Goal: Transaction & Acquisition: Download file/media

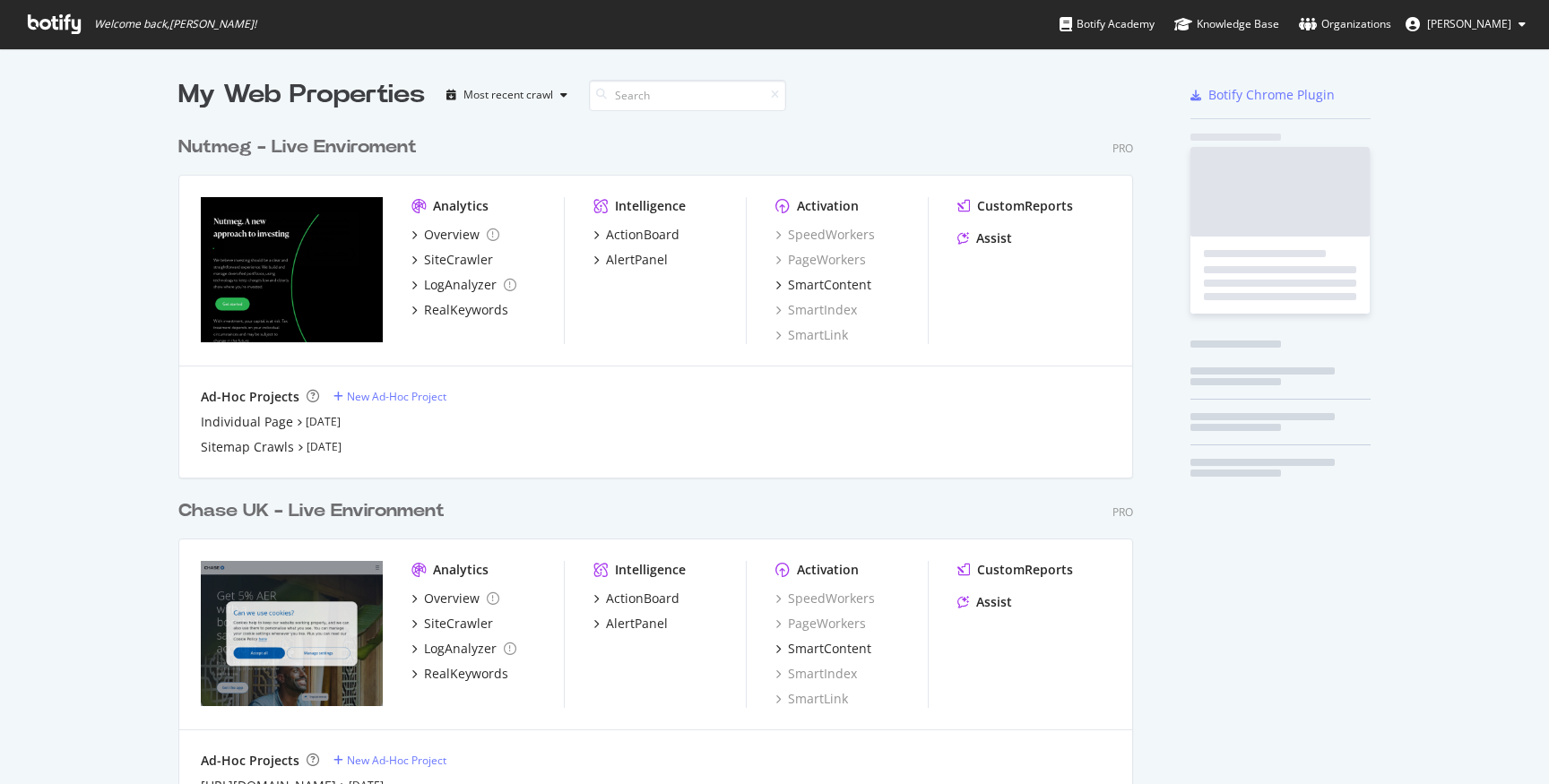
scroll to position [784, 1549]
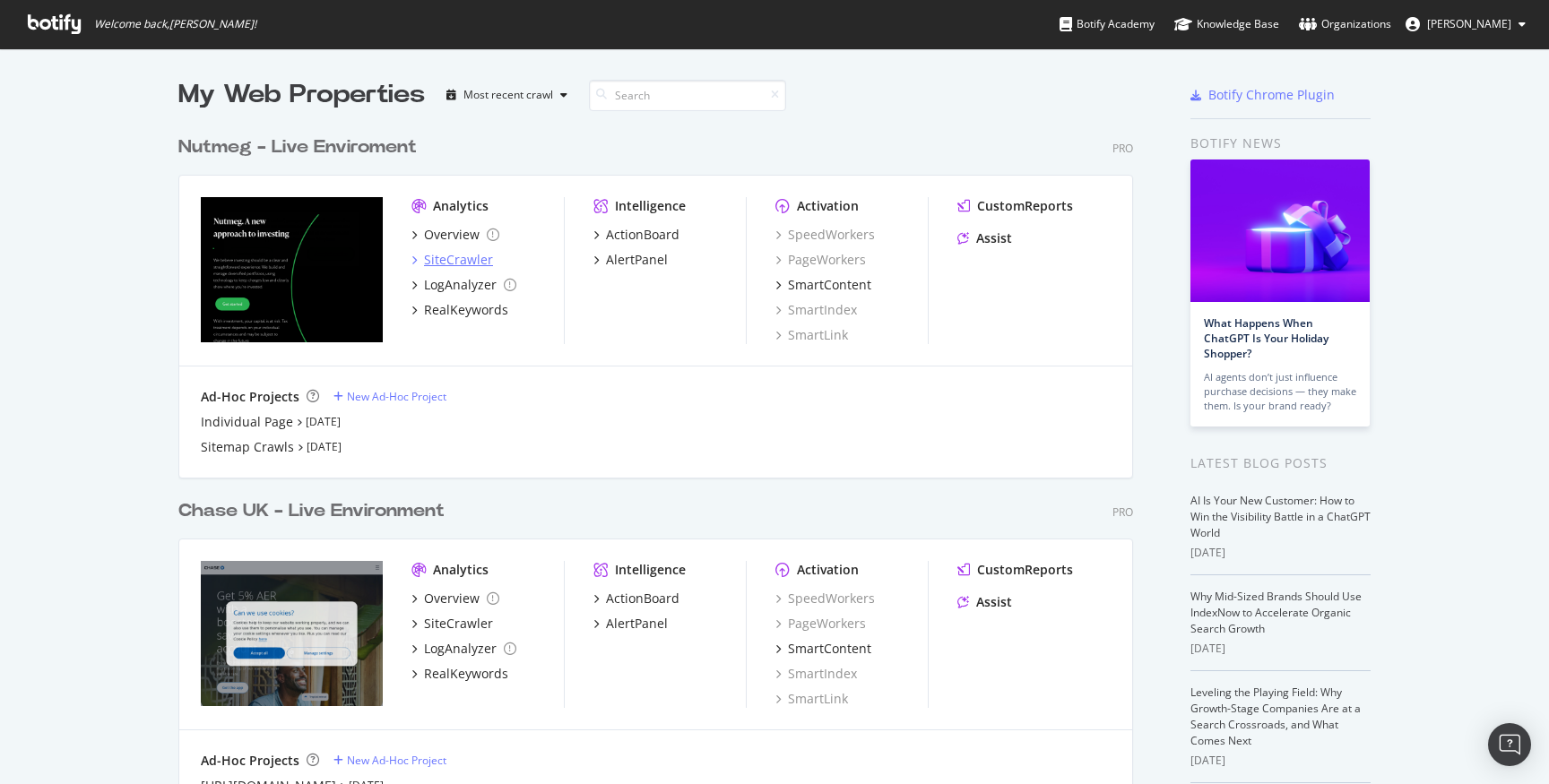
click at [465, 260] on div "SiteCrawler" at bounding box center [458, 259] width 69 height 18
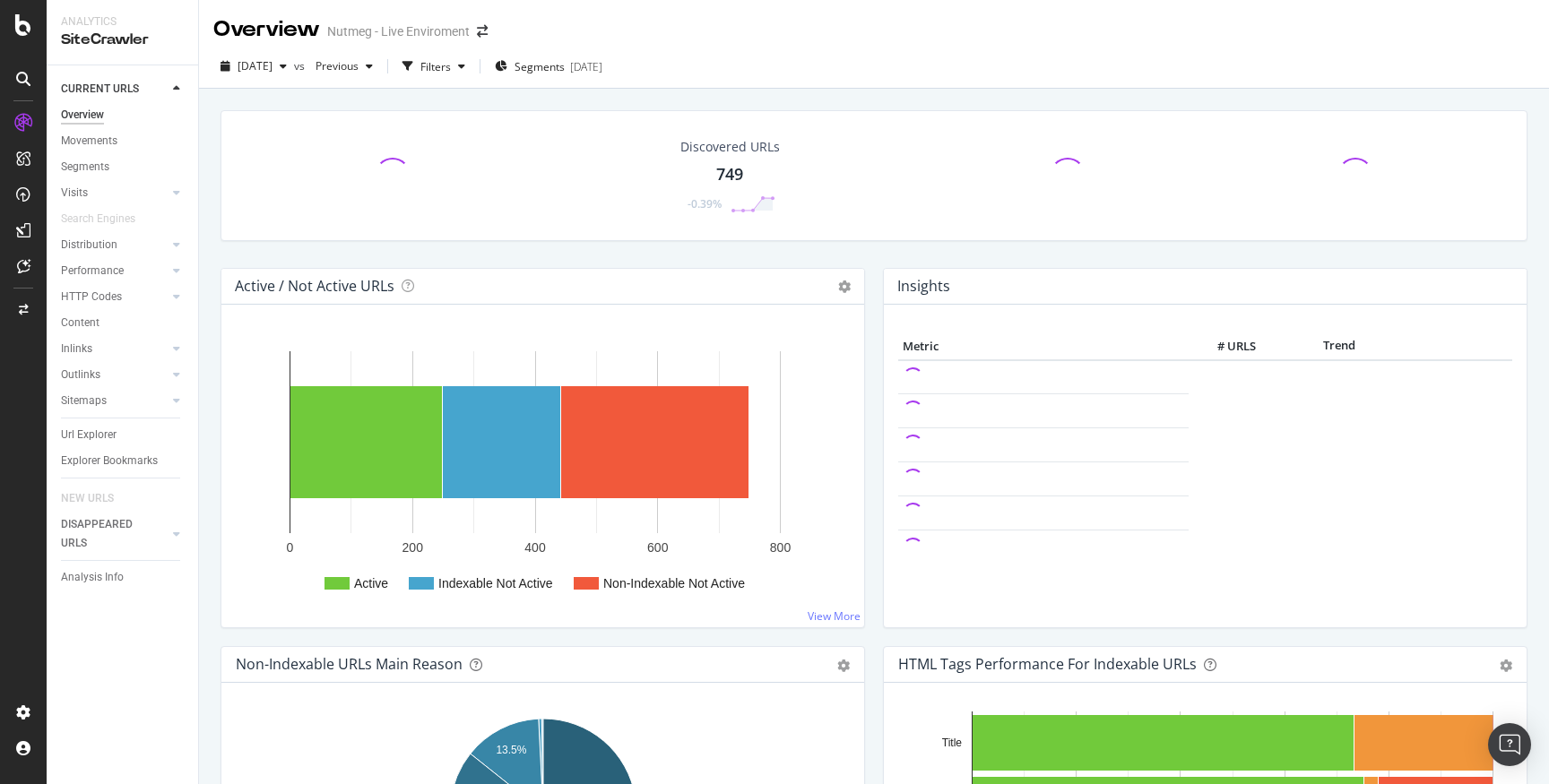
click at [22, 227] on icon at bounding box center [22, 229] width 14 height 14
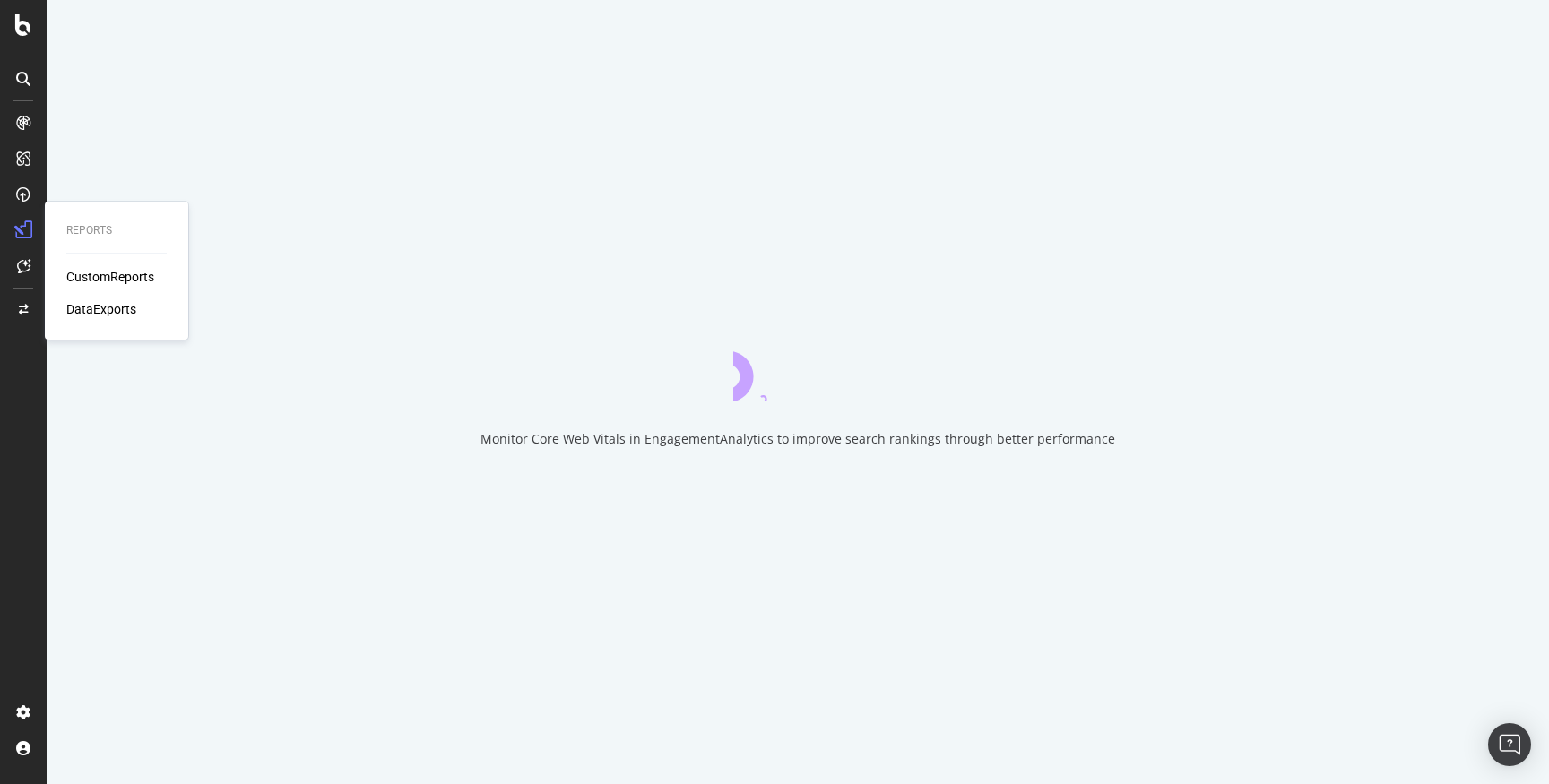
click at [103, 302] on div "DataExports" at bounding box center [100, 308] width 70 height 18
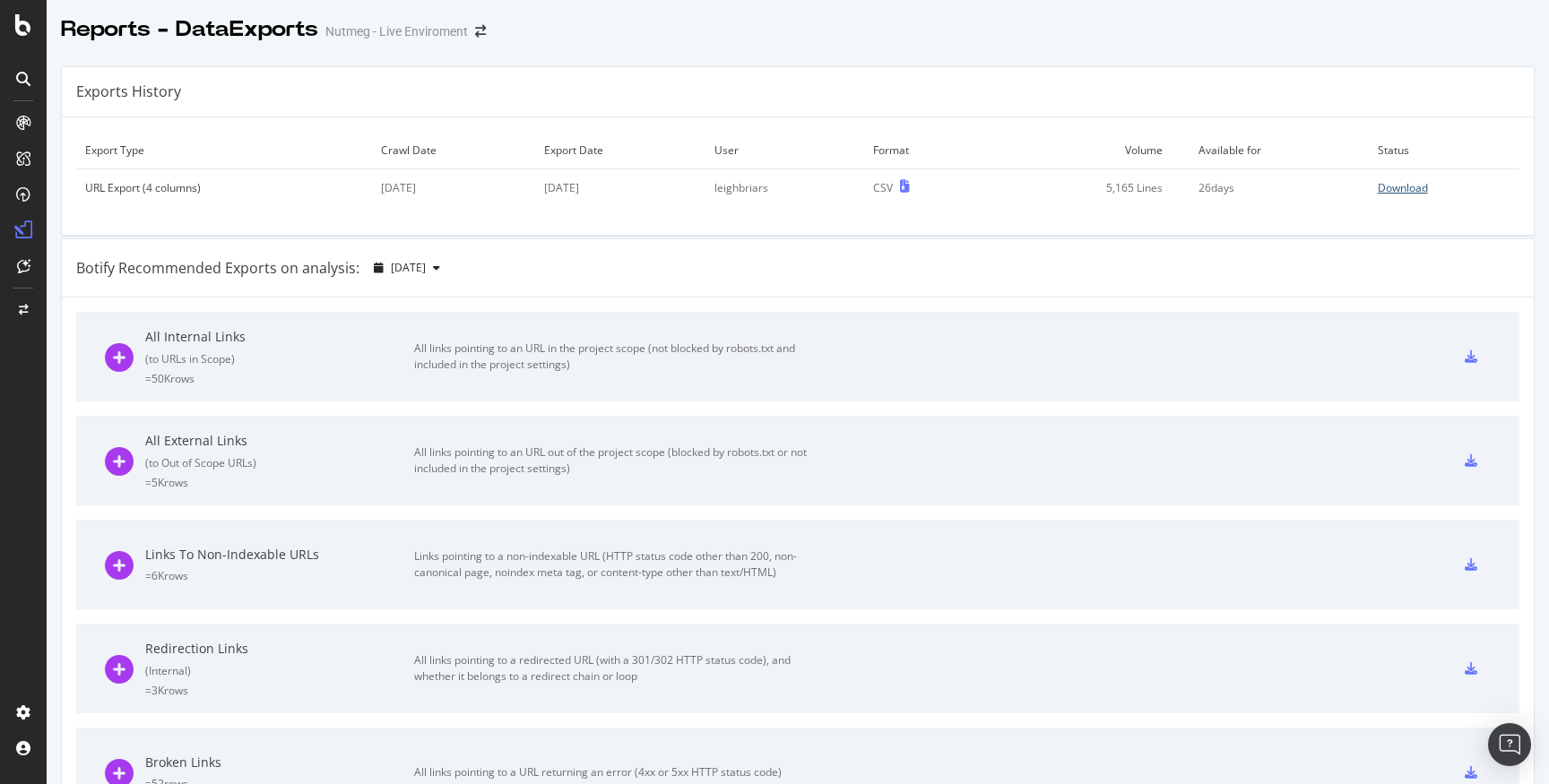
click at [1423, 191] on div "Download" at bounding box center [1403, 188] width 50 height 15
